Goal: Find specific page/section: Find specific page/section

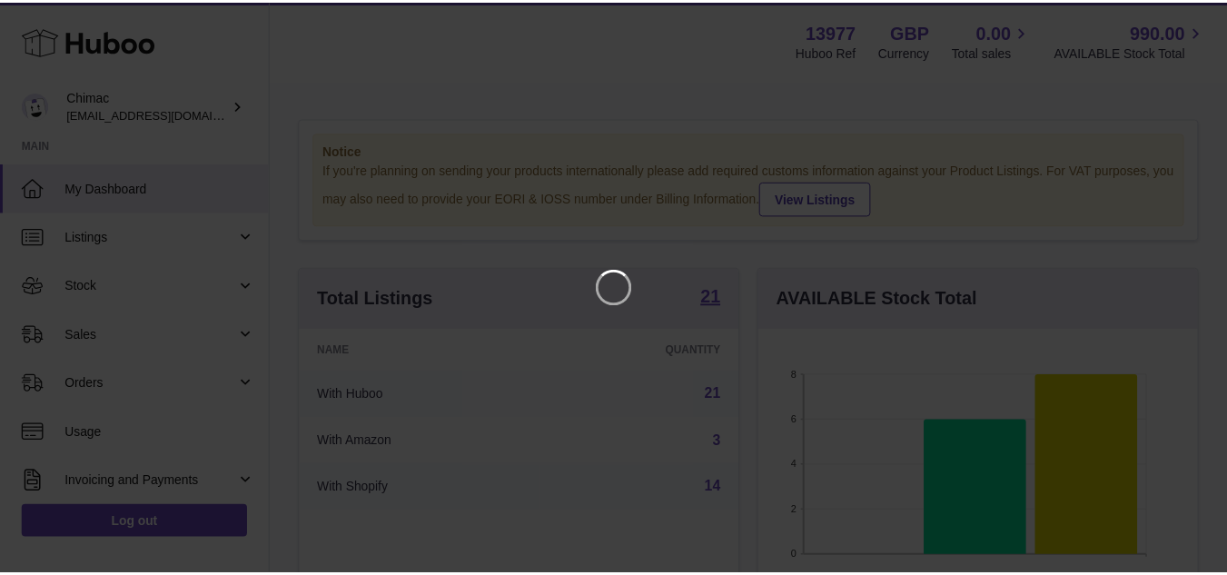
scroll to position [283, 444]
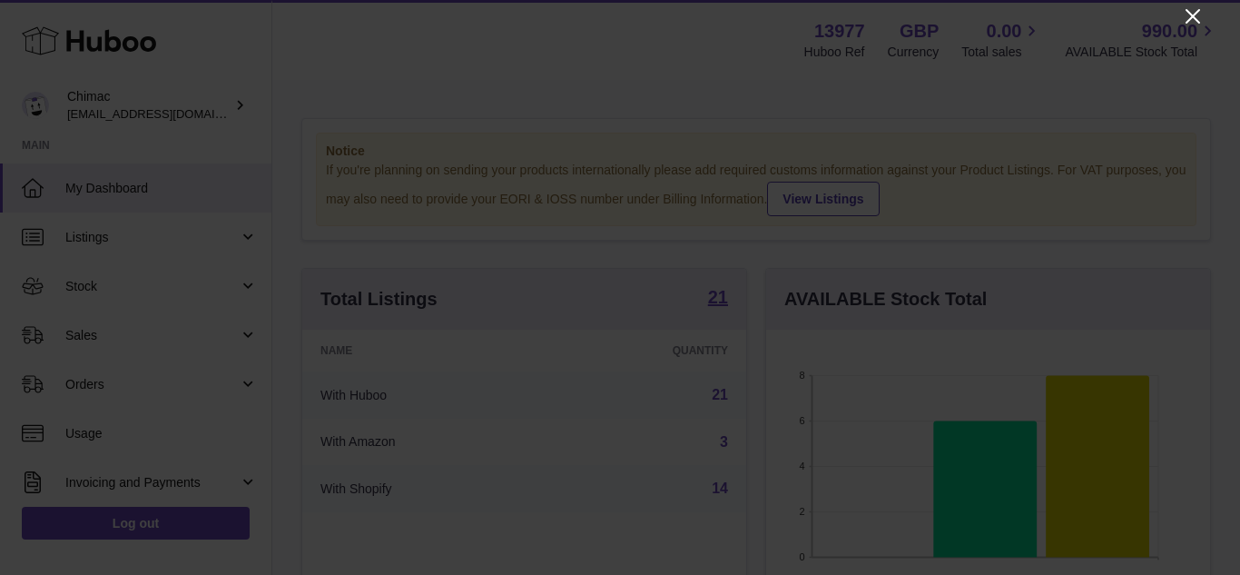
click at [1196, 10] on icon "Close" at bounding box center [1193, 16] width 22 height 22
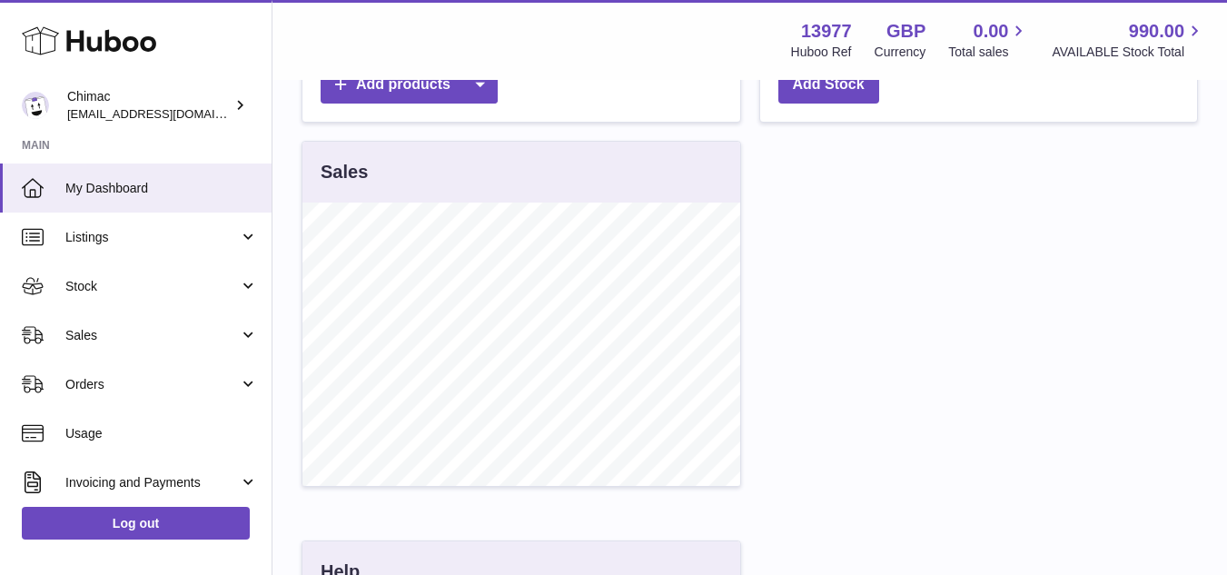
scroll to position [0, 0]
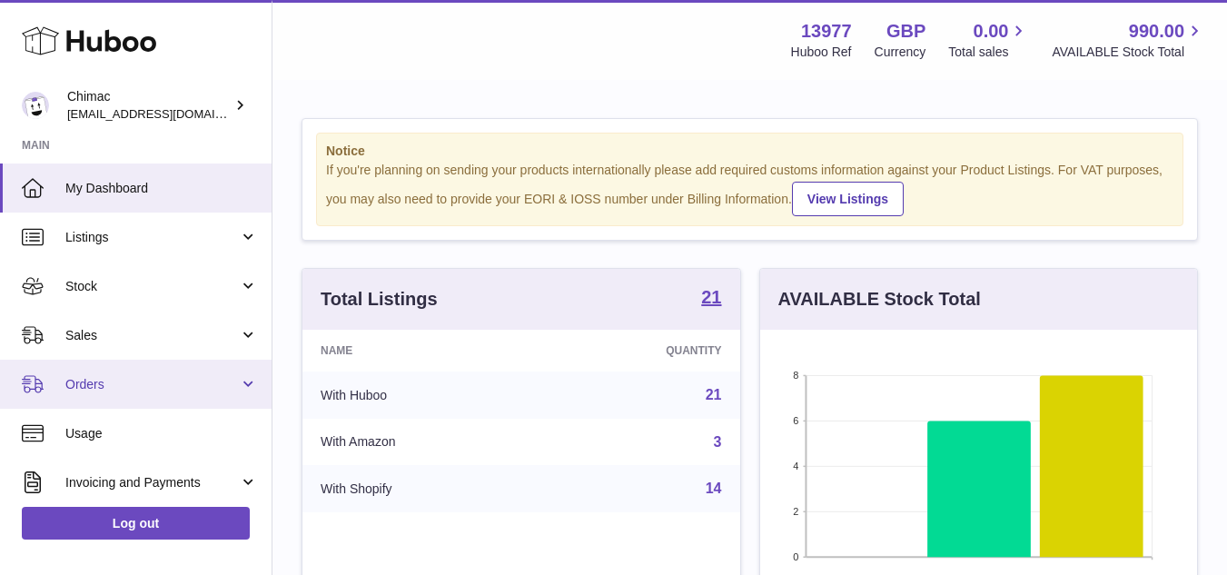
click at [127, 380] on span "Orders" at bounding box center [151, 384] width 173 height 17
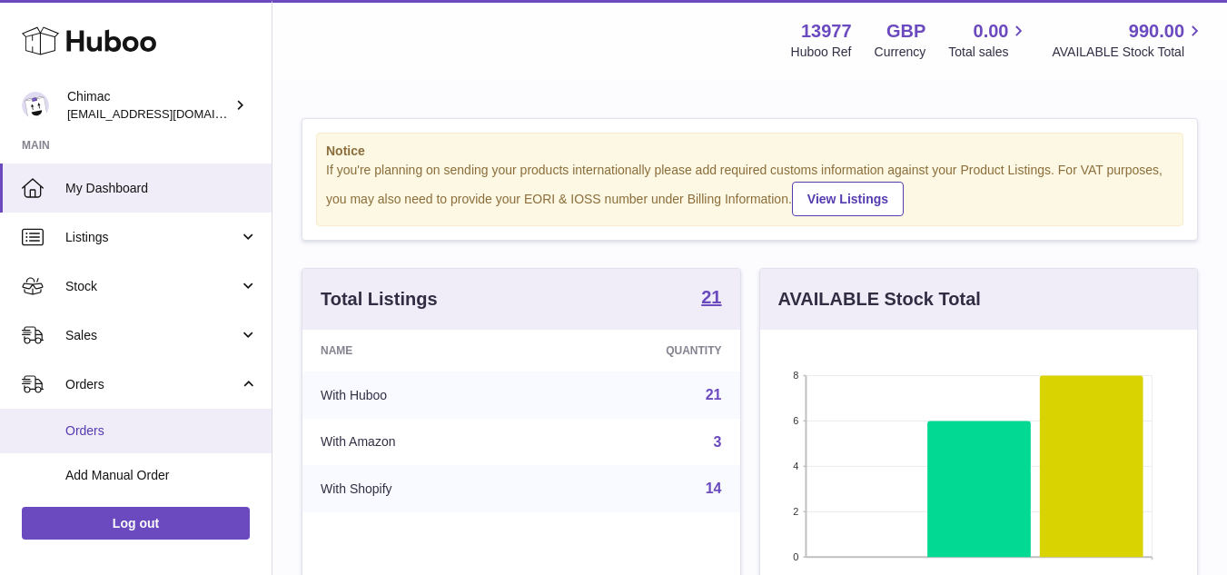
click at [130, 417] on link "Orders" at bounding box center [135, 431] width 271 height 44
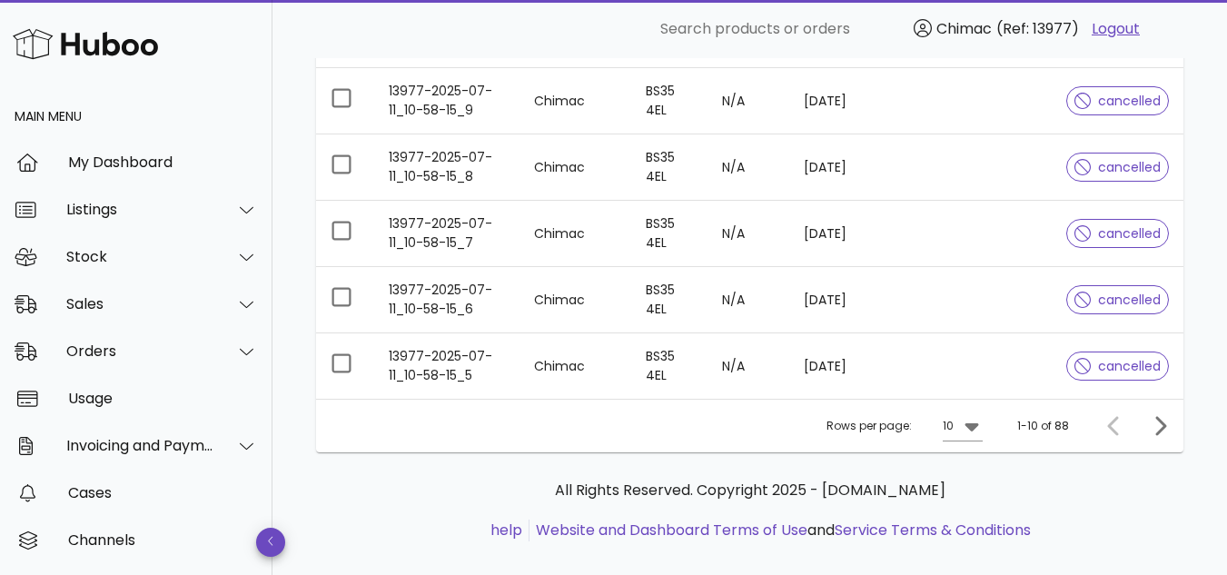
scroll to position [620, 0]
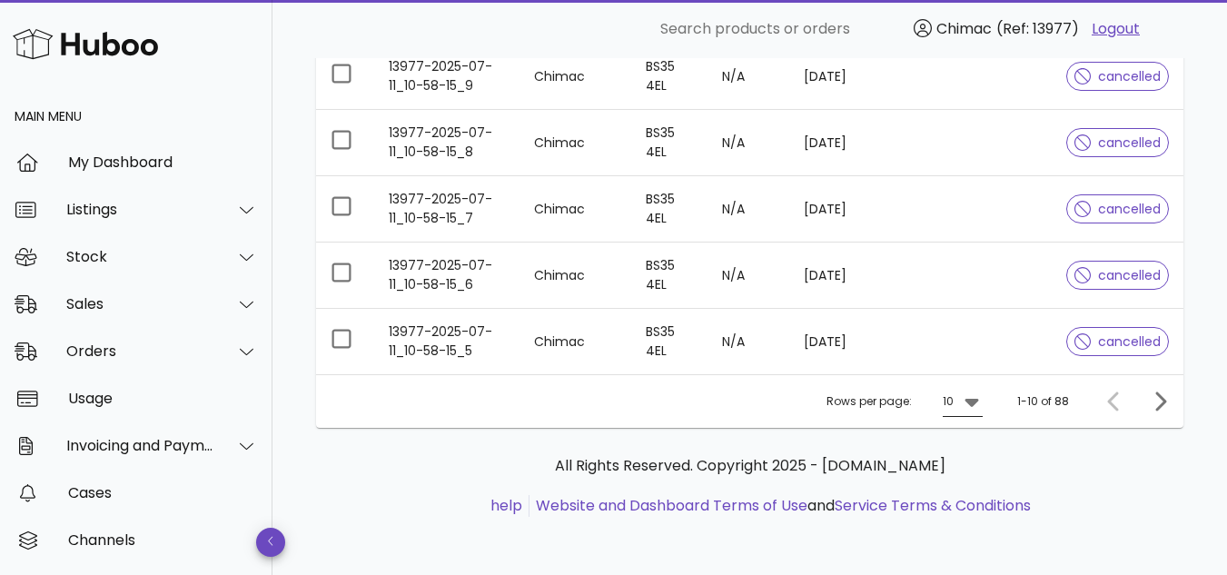
click at [956, 400] on div "10" at bounding box center [950, 401] width 15 height 29
click at [965, 501] on div "50" at bounding box center [969, 502] width 18 height 17
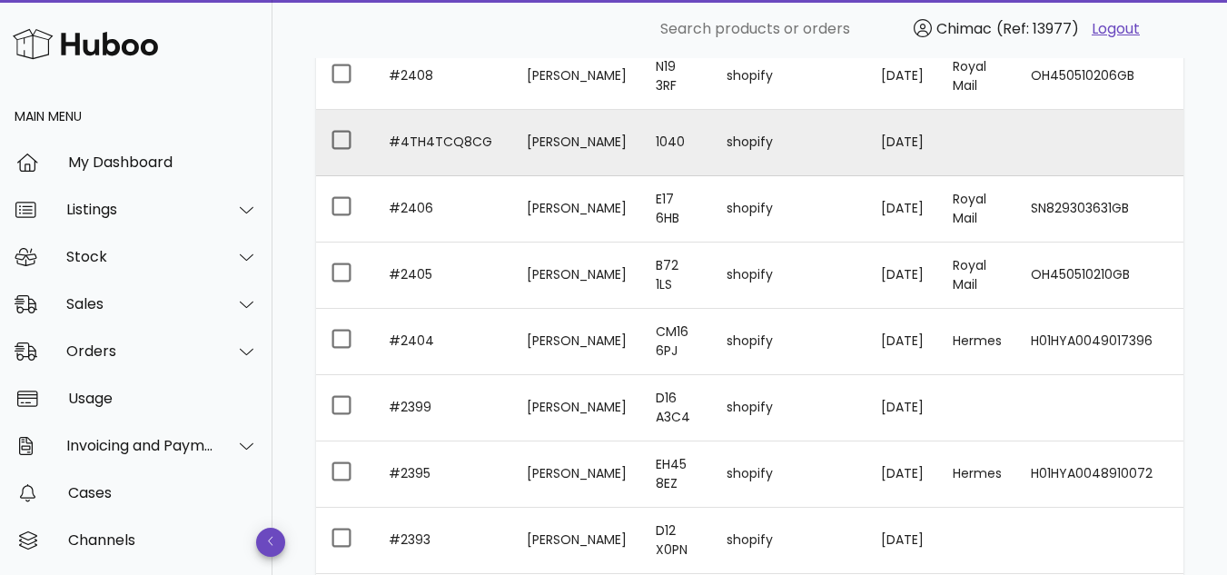
scroll to position [3163, 0]
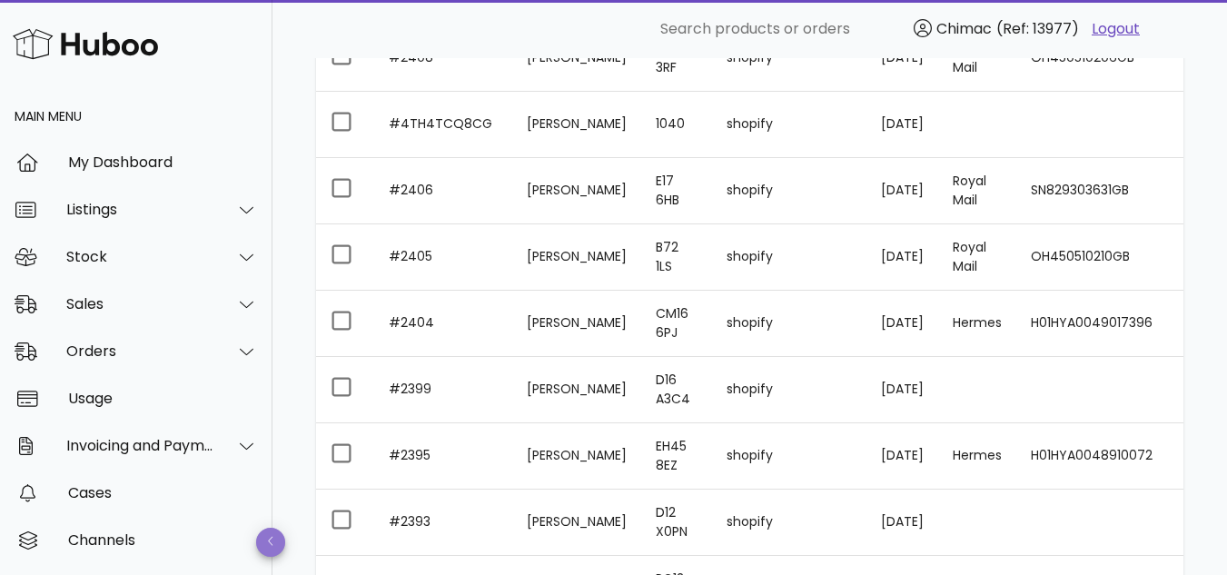
click at [273, 542] on icon "button" at bounding box center [271, 542] width 7 height 12
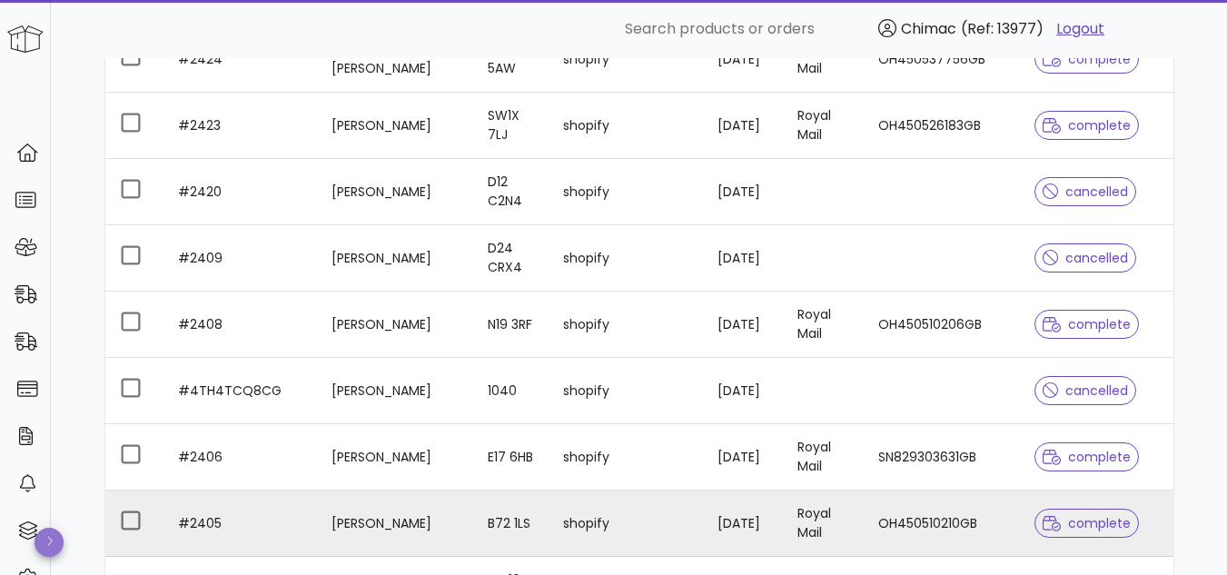
scroll to position [2858, 0]
